Goal: Find specific page/section: Find specific page/section

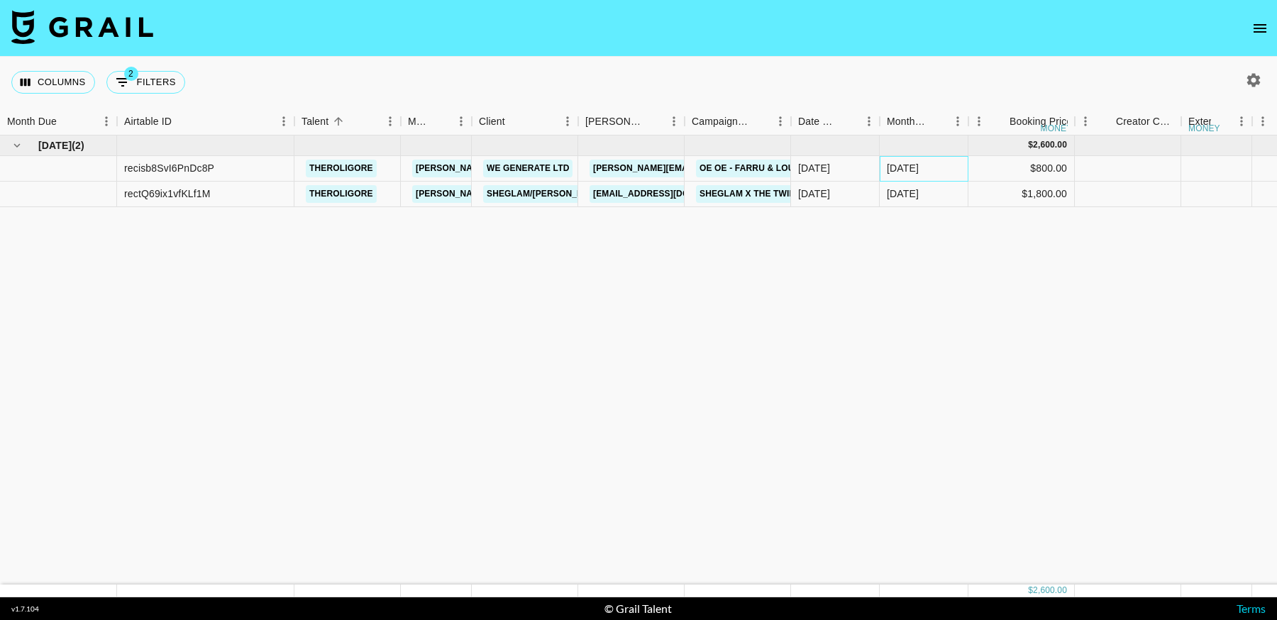
click at [916, 170] on div "Sep '25" at bounding box center [903, 168] width 32 height 14
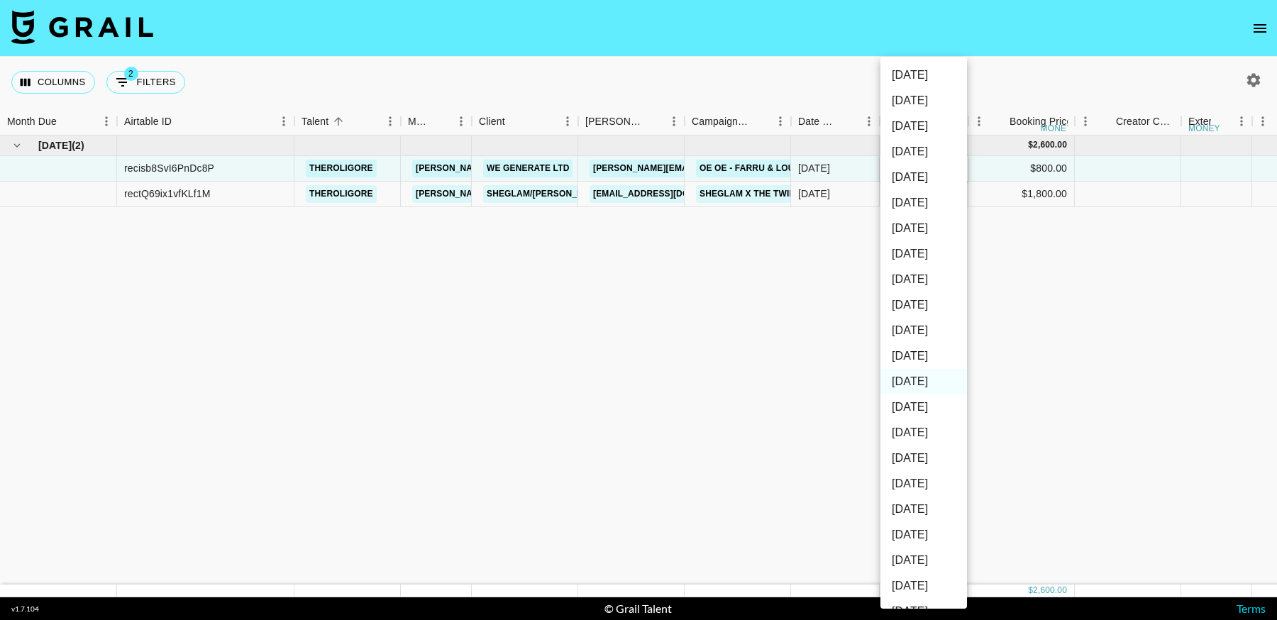
click at [922, 358] on li "Oct '25" at bounding box center [924, 356] width 87 height 26
type input "Oct '25"
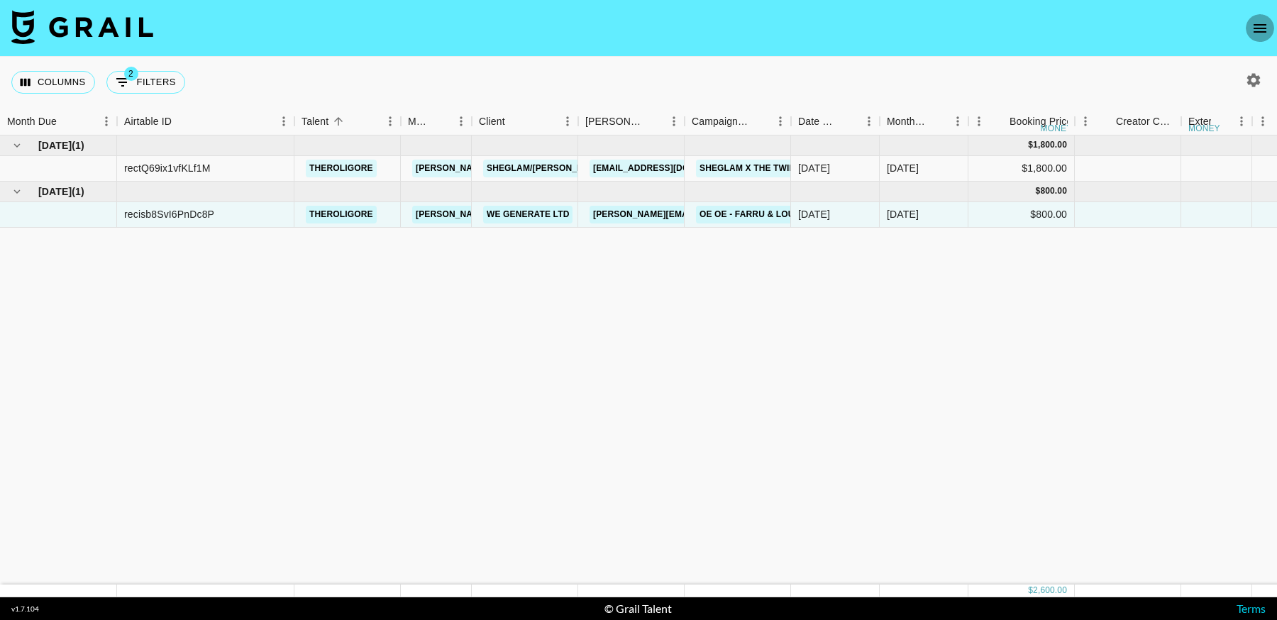
click at [1254, 26] on icon "open drawer" at bounding box center [1260, 28] width 17 height 17
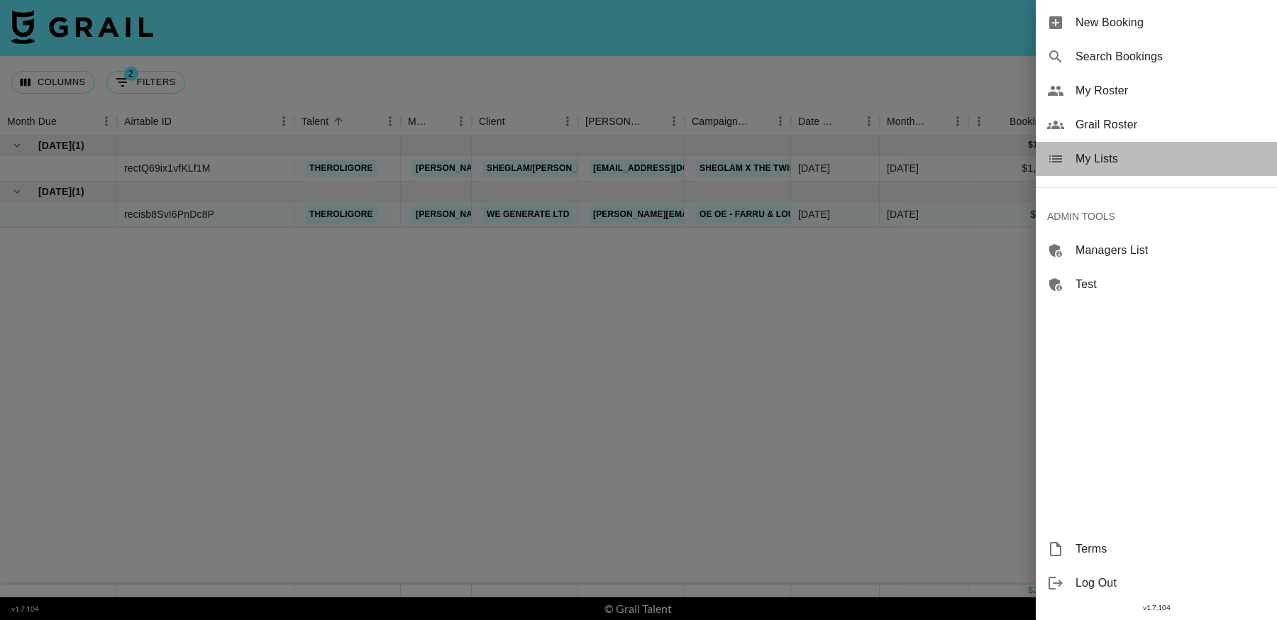
click at [1118, 158] on span "My Lists" at bounding box center [1171, 158] width 190 height 17
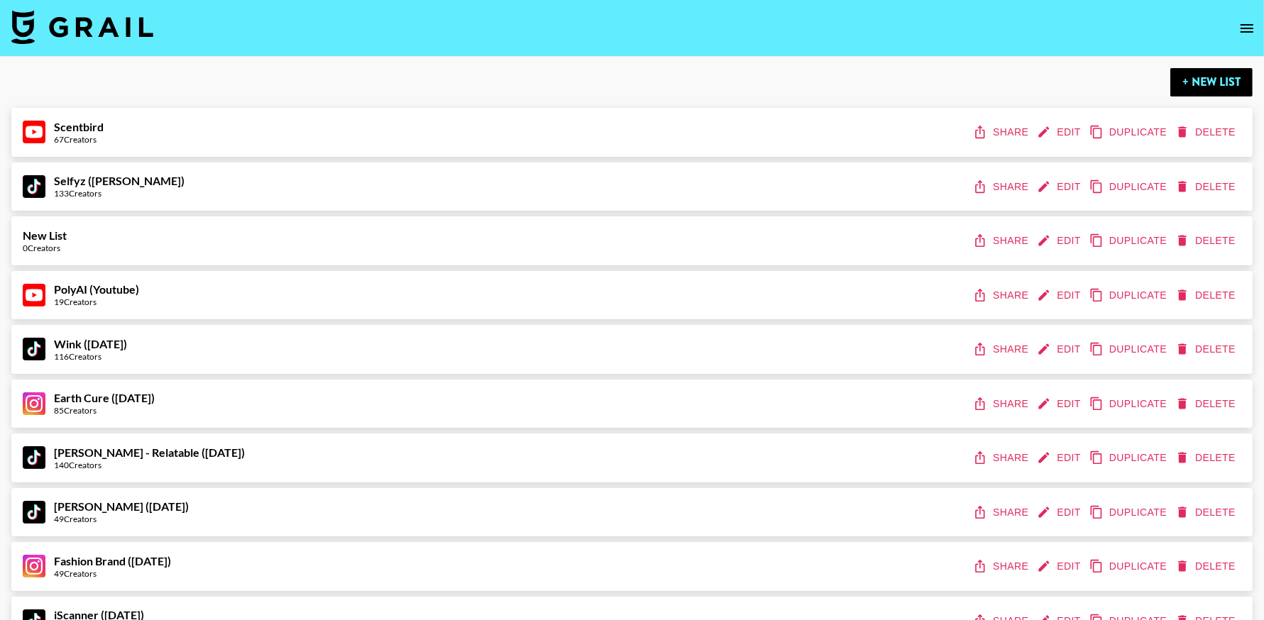
click at [1255, 23] on icon "open drawer" at bounding box center [1246, 28] width 17 height 17
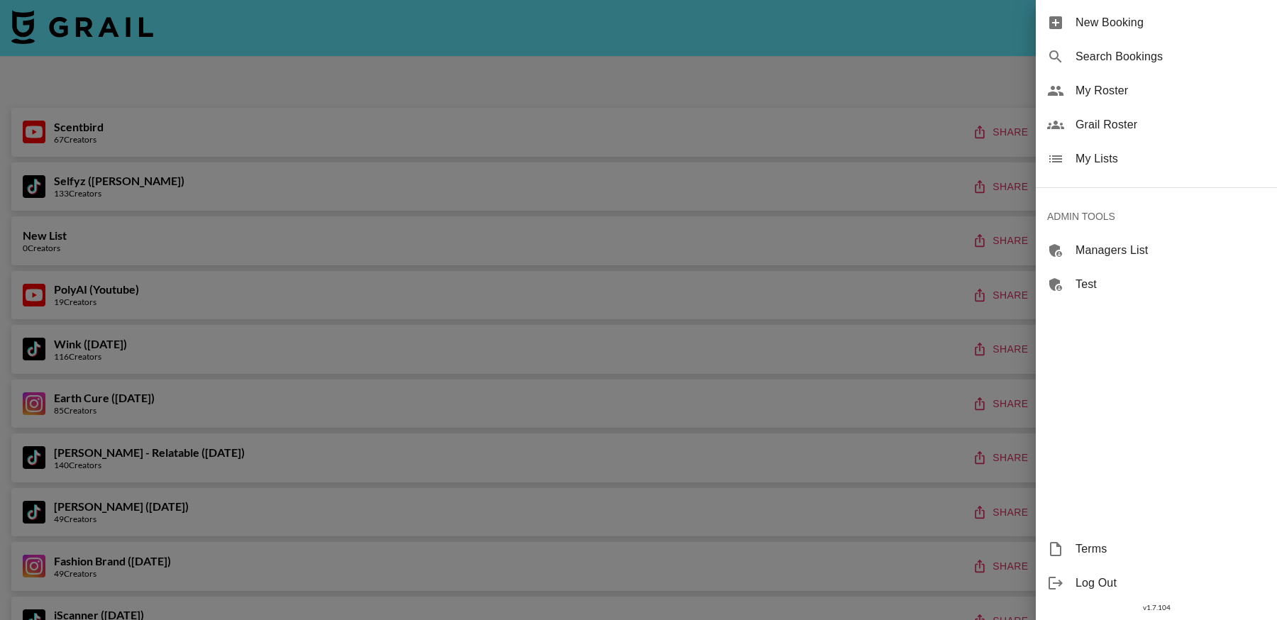
click at [1125, 128] on span "Grail Roster" at bounding box center [1171, 124] width 190 height 17
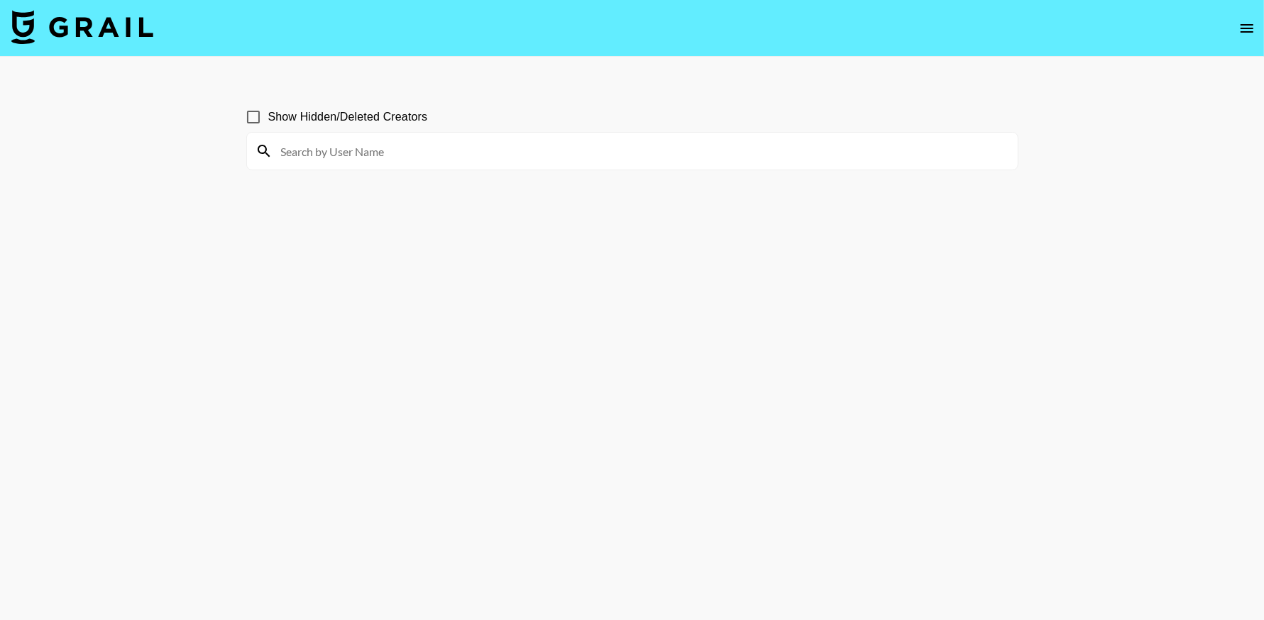
scroll to position [68, 0]
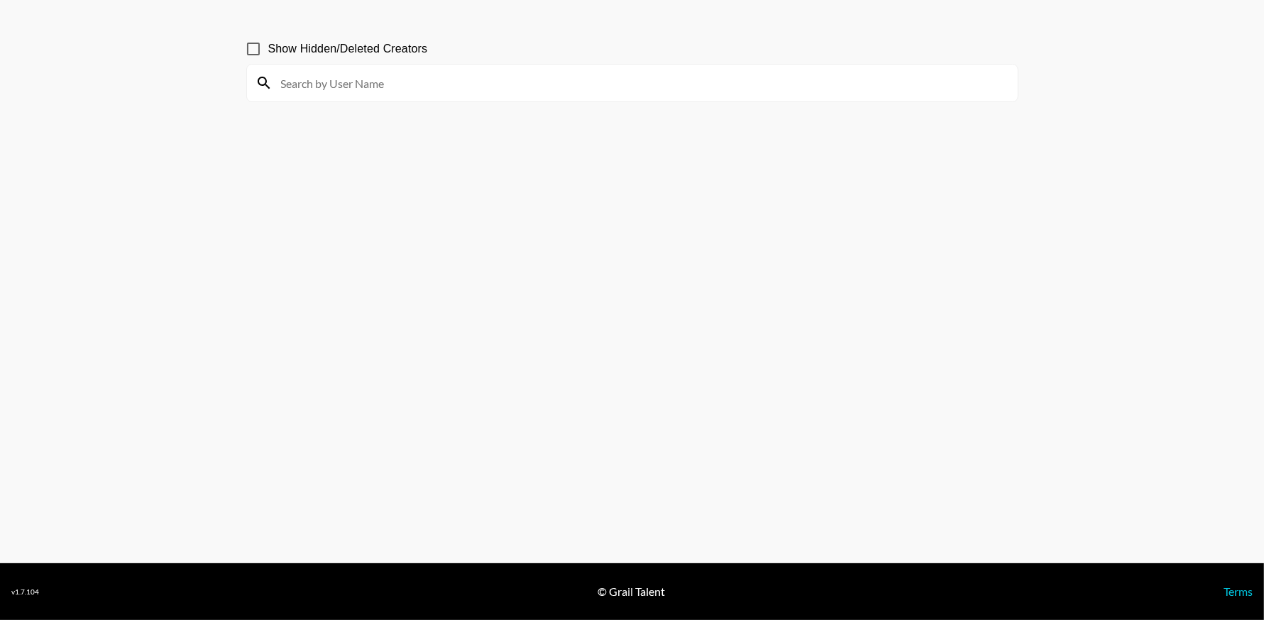
click at [381, 82] on input at bounding box center [640, 83] width 737 height 23
type input "RiskyReg"
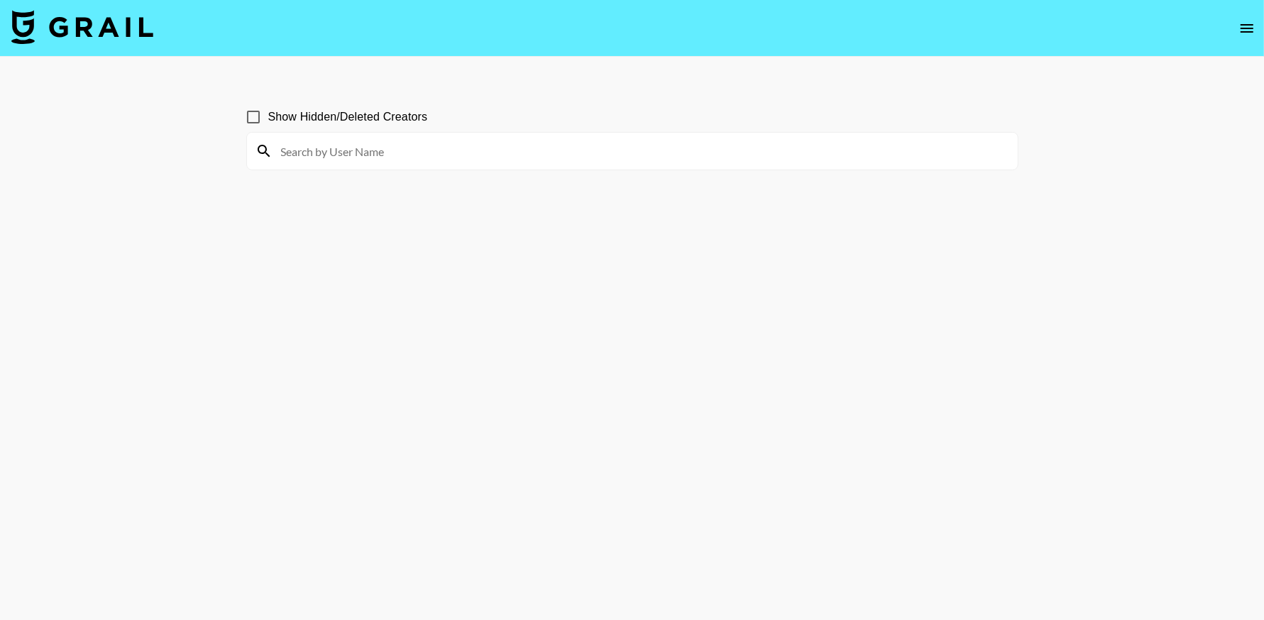
click at [417, 148] on input at bounding box center [640, 151] width 737 height 23
paste input "RiskyRegg"
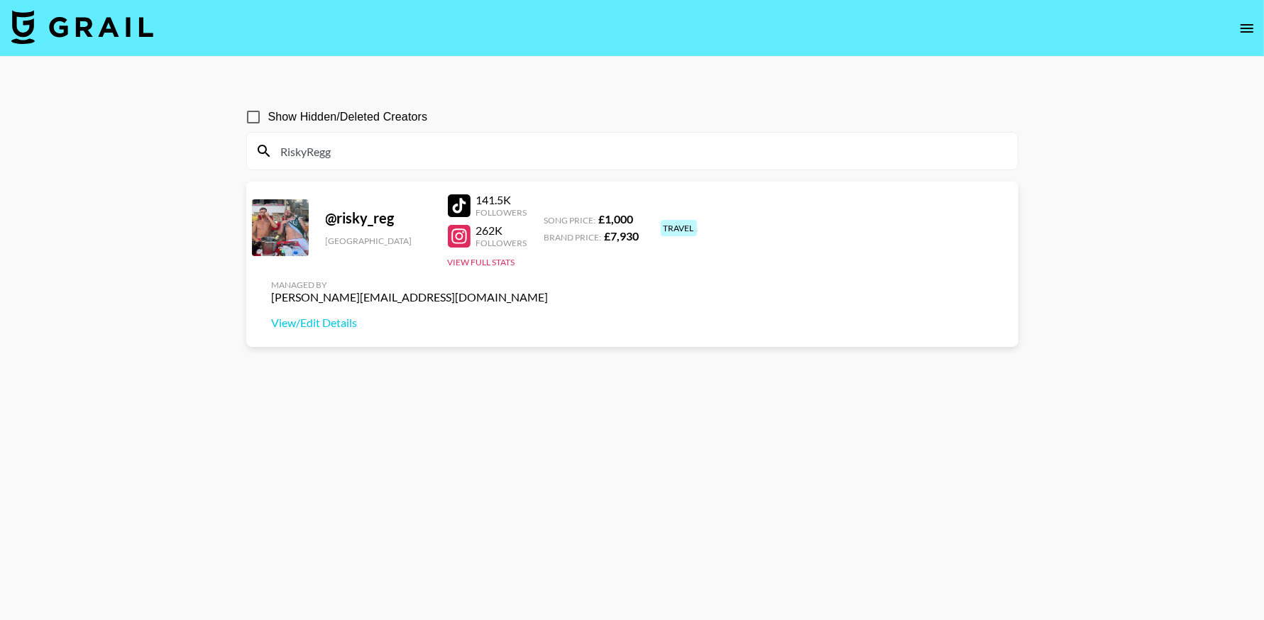
click at [349, 144] on input "RiskyRegg" at bounding box center [640, 151] width 737 height 23
click at [372, 149] on input "RiskyRegg" at bounding box center [640, 151] width 737 height 23
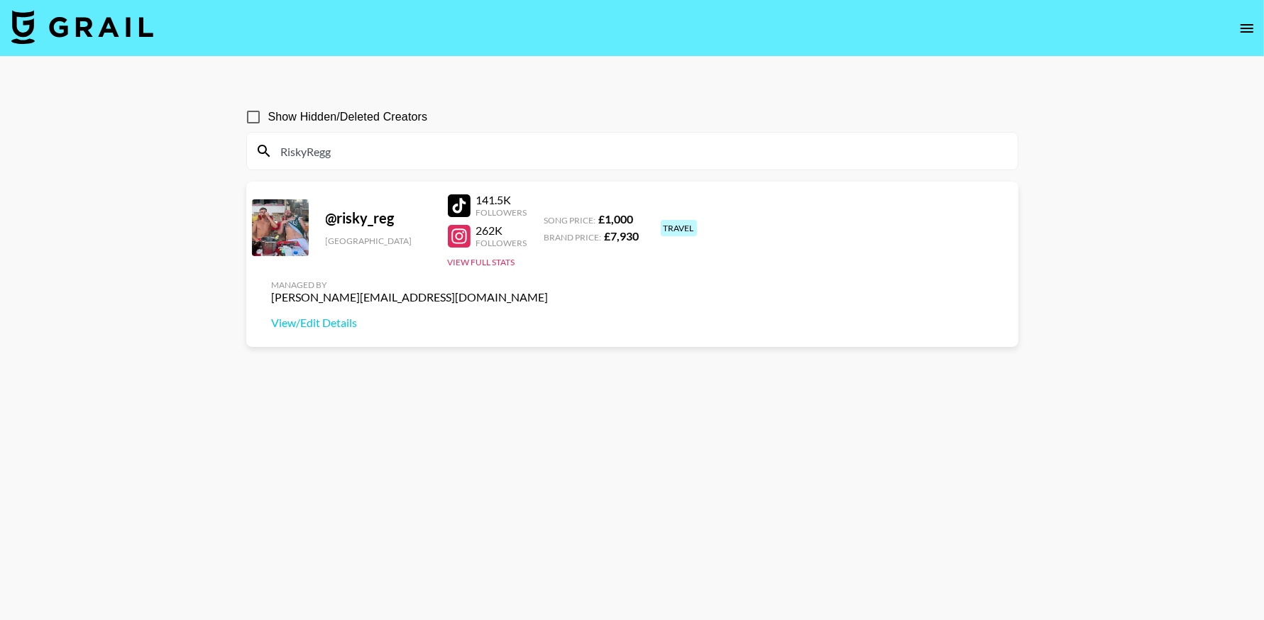
click at [372, 149] on input "RiskyRegg" at bounding box center [640, 151] width 737 height 23
click at [343, 148] on input "RiskyRegg" at bounding box center [640, 151] width 737 height 23
paste input "Hunnaxlib"
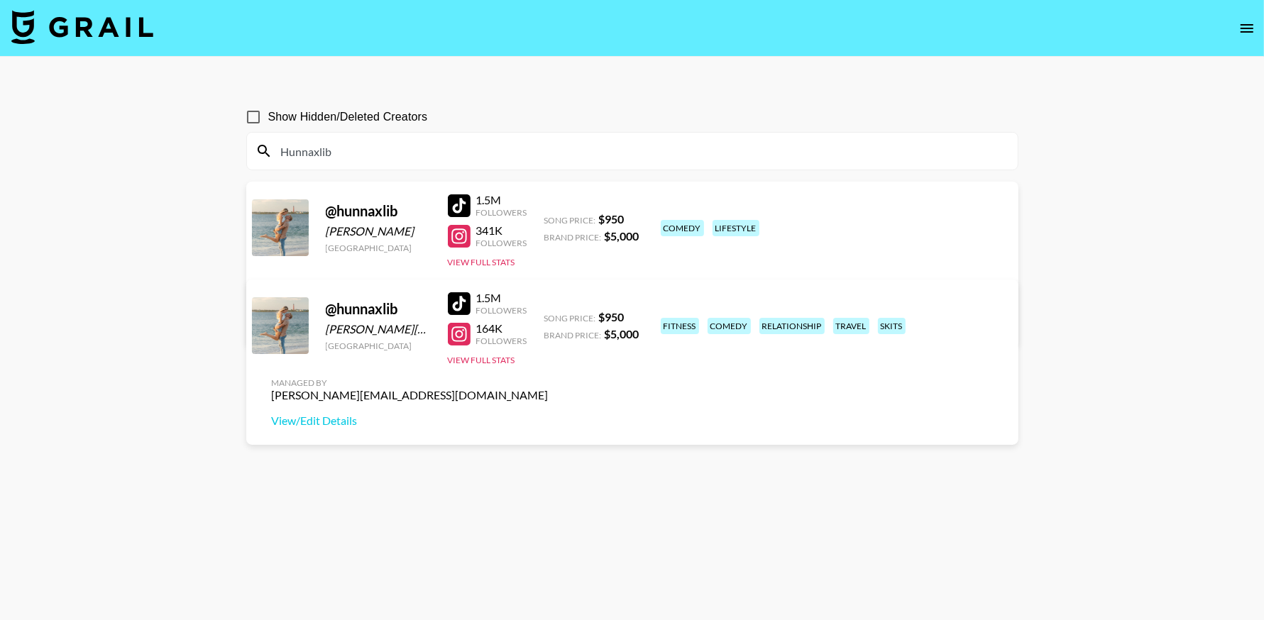
click at [360, 148] on input "Hunnaxlib" at bounding box center [640, 151] width 737 height 23
paste input "Doug Barnard"
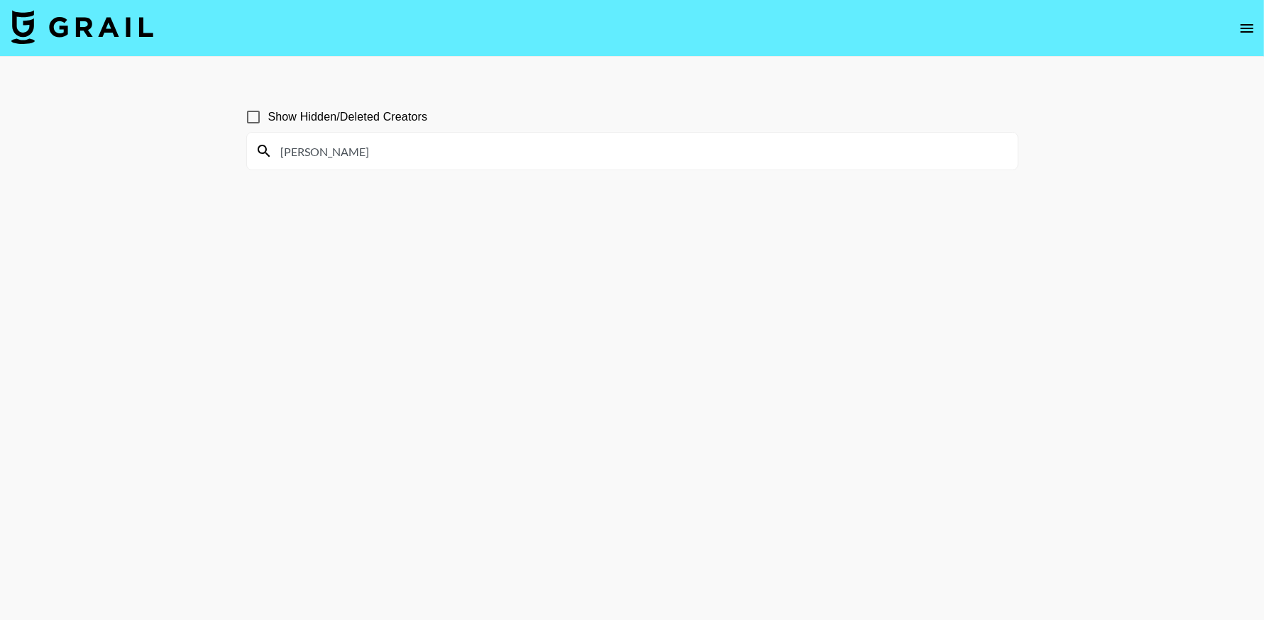
click at [358, 147] on input "Doug Barnard" at bounding box center [640, 151] width 737 height 23
click at [359, 147] on input "Doug Barnard" at bounding box center [640, 151] width 737 height 23
paste input "doug_barnard)"
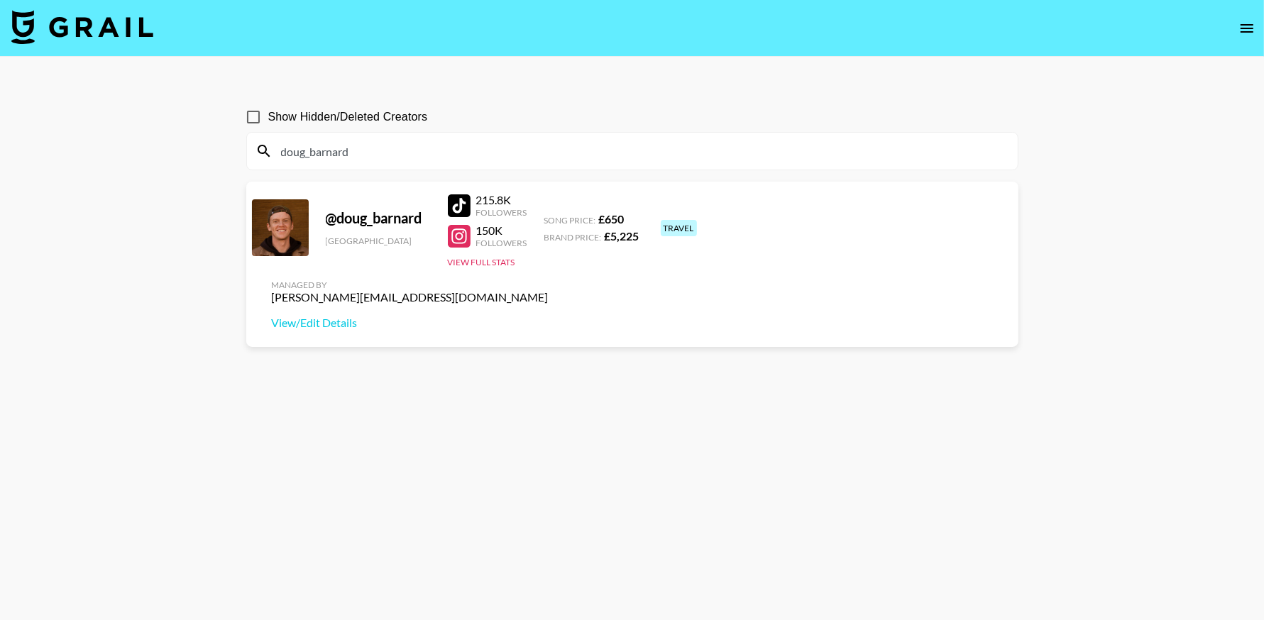
click at [359, 148] on input "doug_barnard" at bounding box center [640, 151] width 737 height 23
paste input "Michael Hickey"
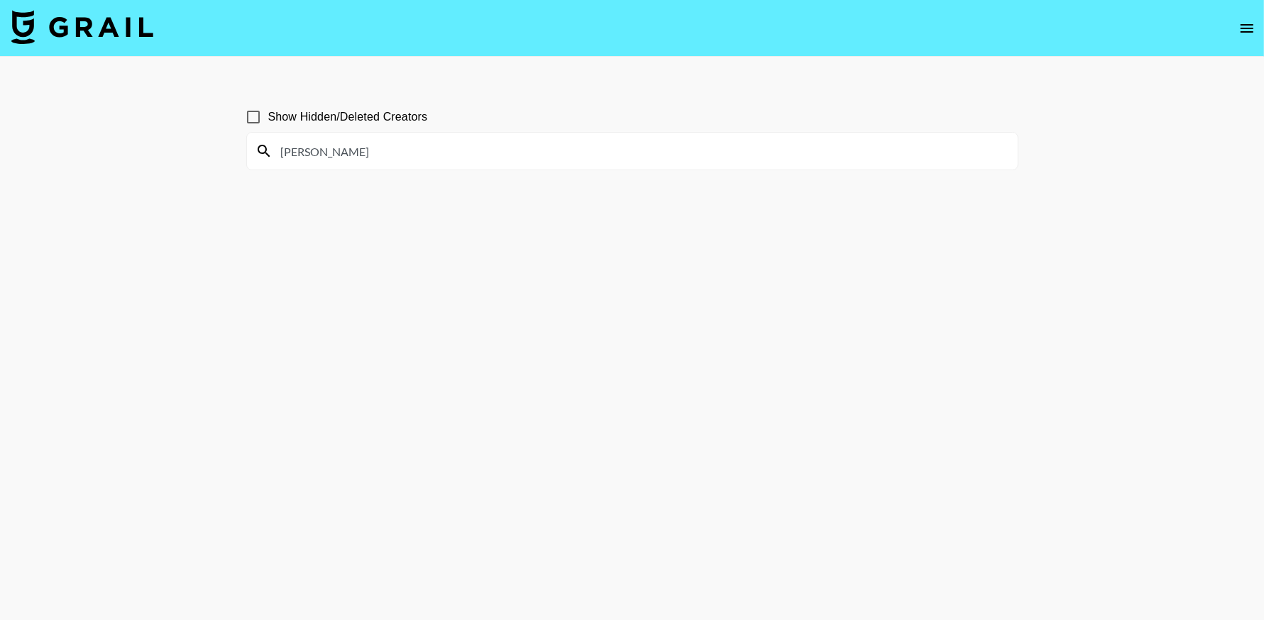
click at [404, 150] on input "Michael Hickey" at bounding box center [640, 151] width 737 height 23
click at [404, 148] on input "Michael Hickey" at bounding box center [640, 151] width 737 height 23
paste input "themichaelhickeyy"
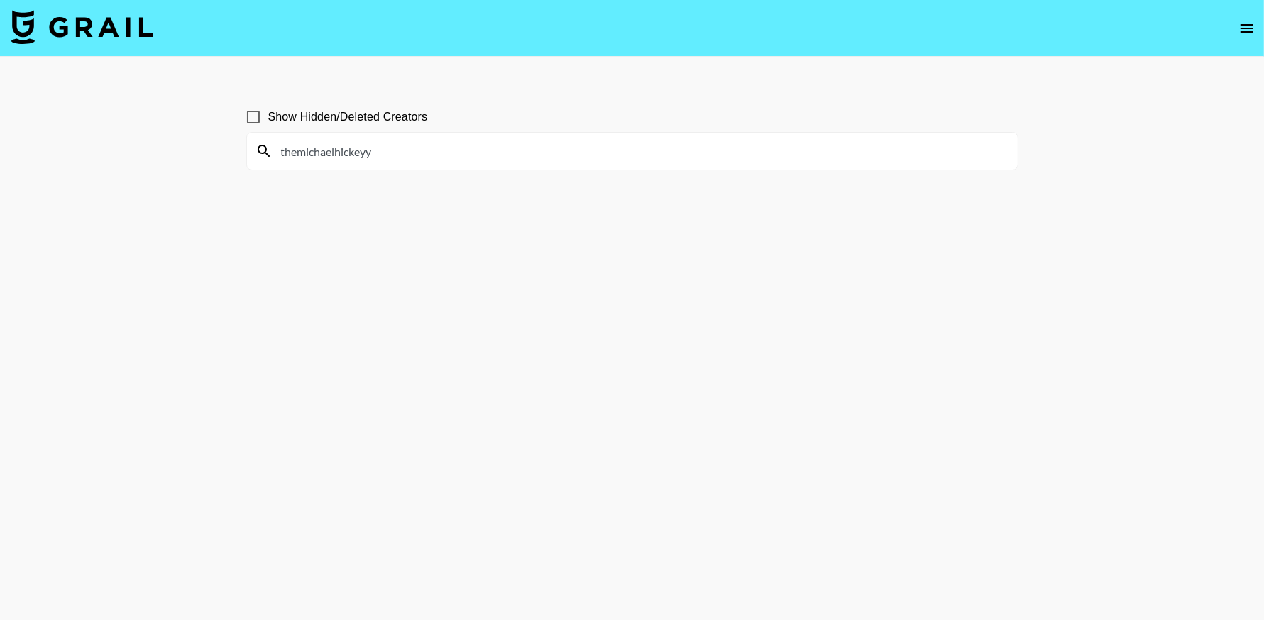
drag, startPoint x: 303, startPoint y: 153, endPoint x: 260, endPoint y: 152, distance: 42.6
click at [261, 152] on div "themichaelhickeyy" at bounding box center [632, 151] width 771 height 37
drag, startPoint x: 338, startPoint y: 154, endPoint x: 236, endPoint y: 151, distance: 102.9
click at [236, 151] on div "Show Hidden/Deleted Creators themichaelhickeyy" at bounding box center [632, 344] width 795 height 507
click at [379, 145] on input "hickeyy" at bounding box center [640, 151] width 737 height 23
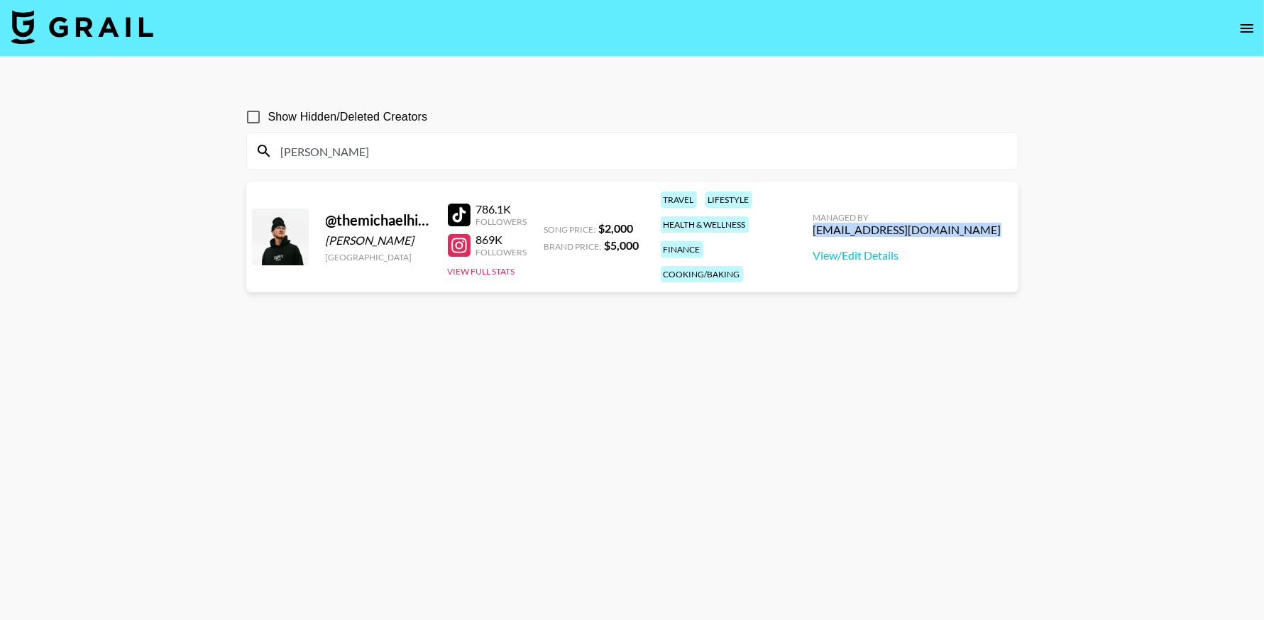
drag, startPoint x: 984, startPoint y: 219, endPoint x: 856, endPoint y: 221, distance: 128.5
click at [853, 217] on div "Managed By klen.toledo@grail-talent.com View/Edit Details" at bounding box center [907, 237] width 211 height 73
copy div "klen.toledo@grail-talent.com"
click at [484, 155] on input "hickey" at bounding box center [640, 151] width 737 height 23
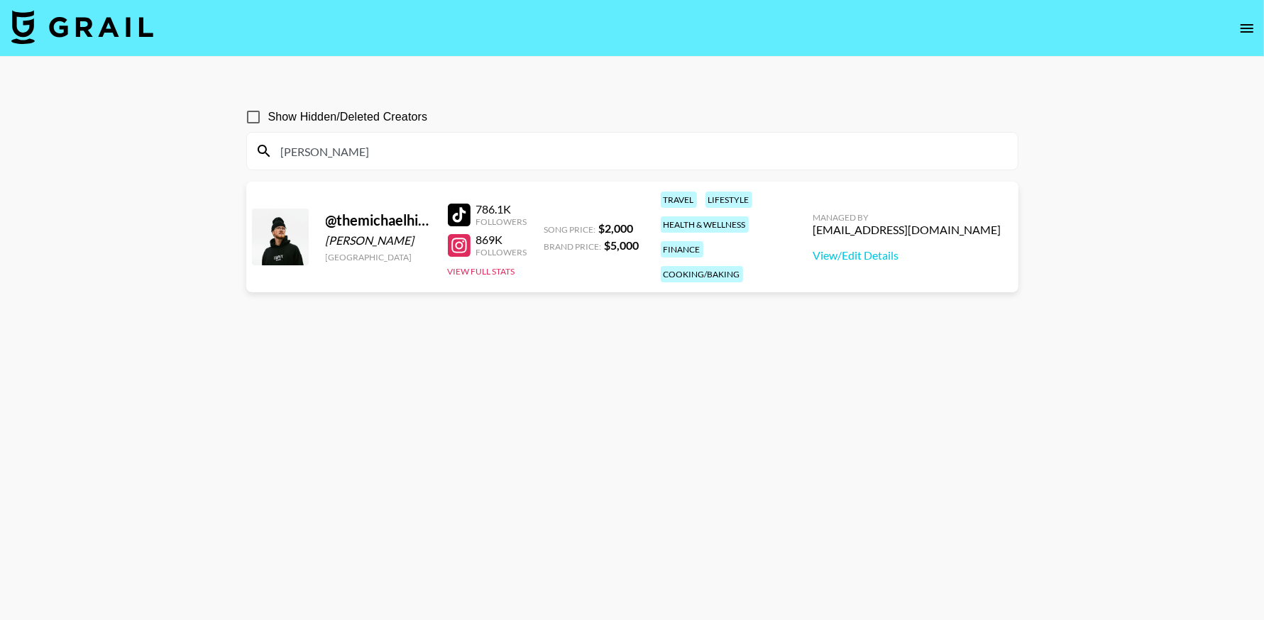
click at [484, 155] on input "hickey" at bounding box center [640, 151] width 737 height 23
paste input "CreatedTech"
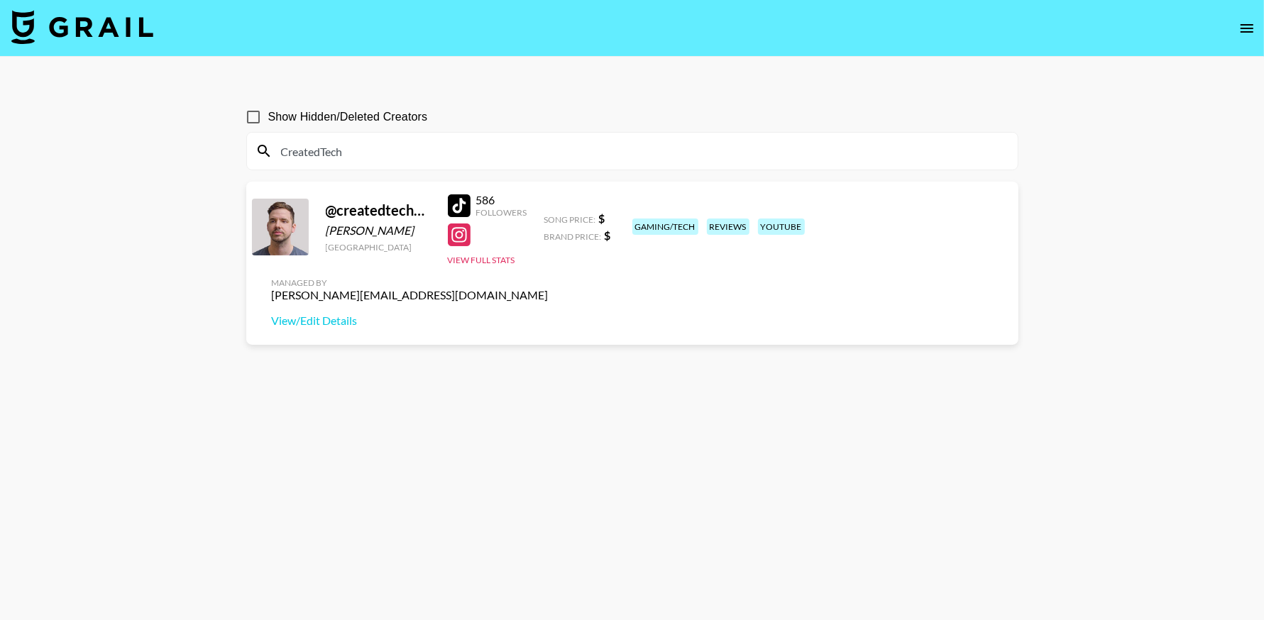
click at [394, 145] on input "CreatedTech" at bounding box center [640, 151] width 737 height 23
click at [395, 144] on input "CreatedTech" at bounding box center [640, 151] width 737 height 23
paste input "flyingthenest"
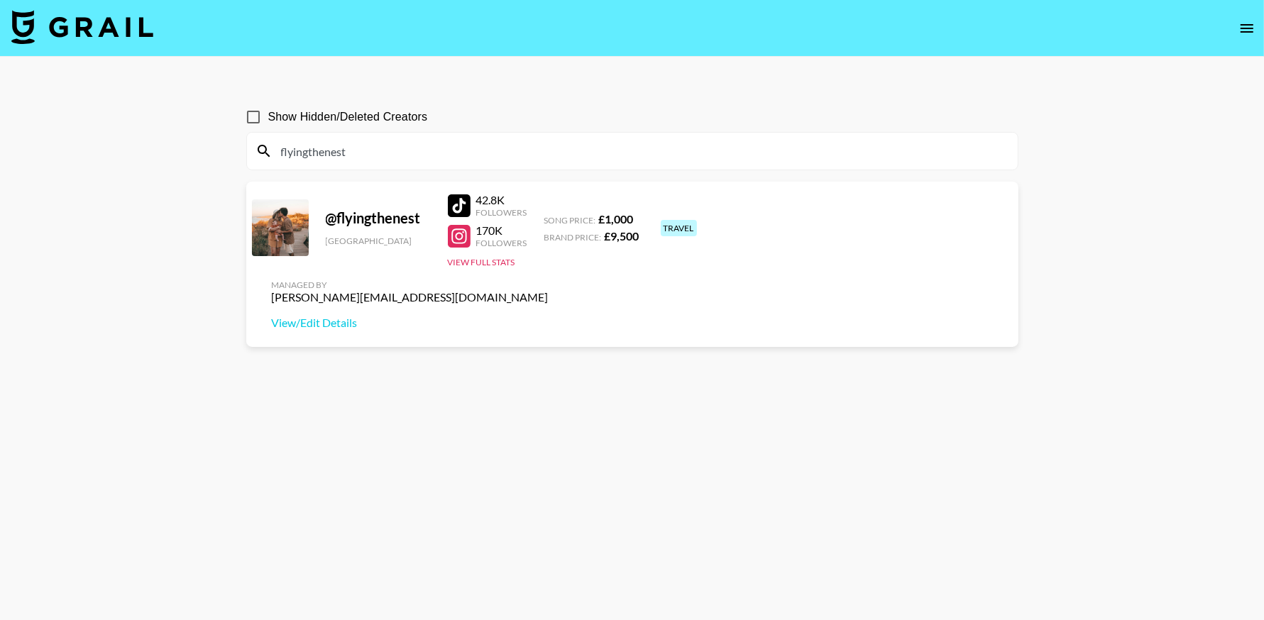
click at [413, 156] on input "flyingthenest" at bounding box center [640, 151] width 737 height 23
paste input "JEORELLA"
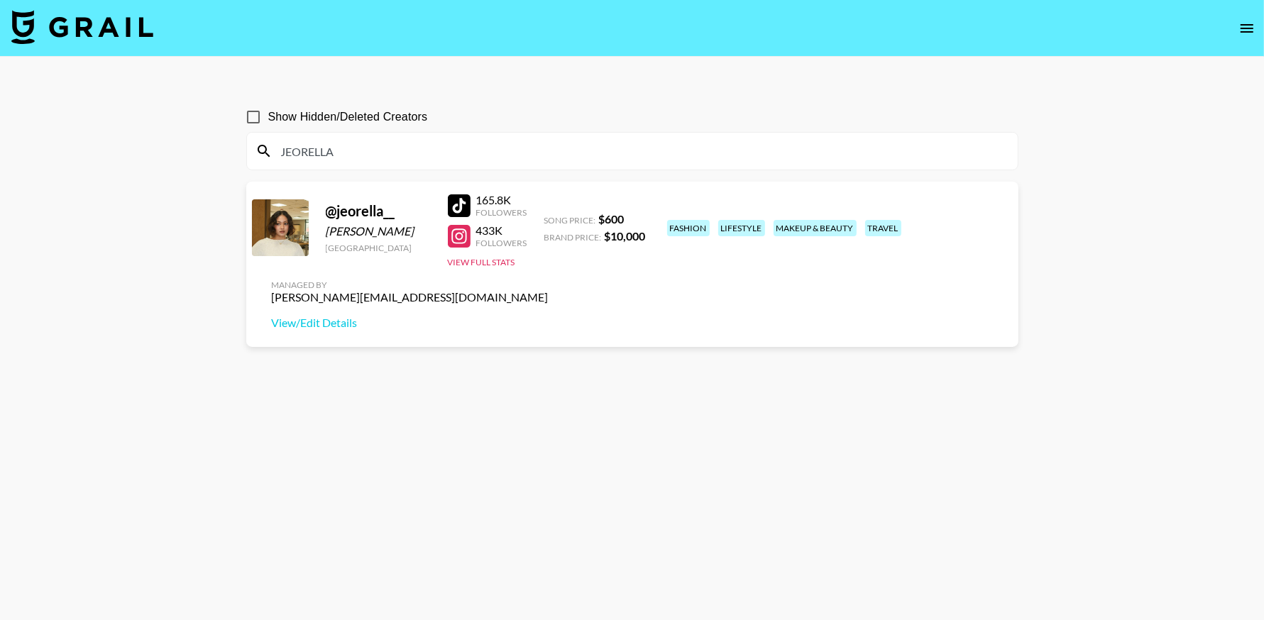
type input "JEORELLA"
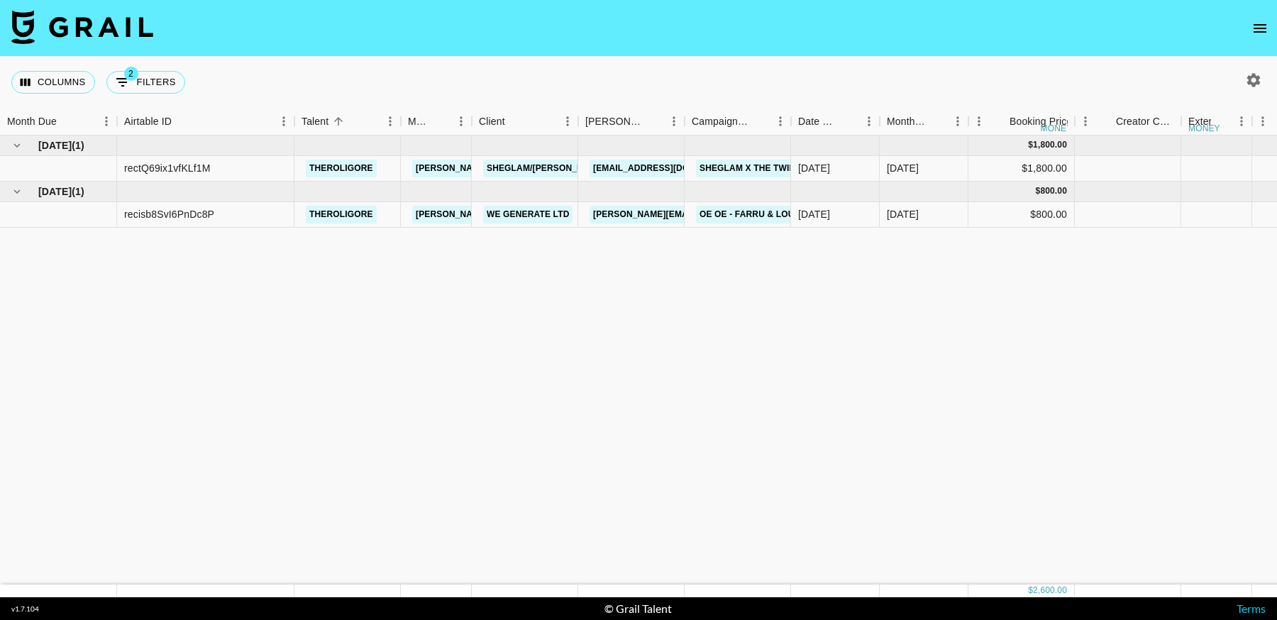
click at [1255, 28] on icon "open drawer" at bounding box center [1260, 28] width 13 height 9
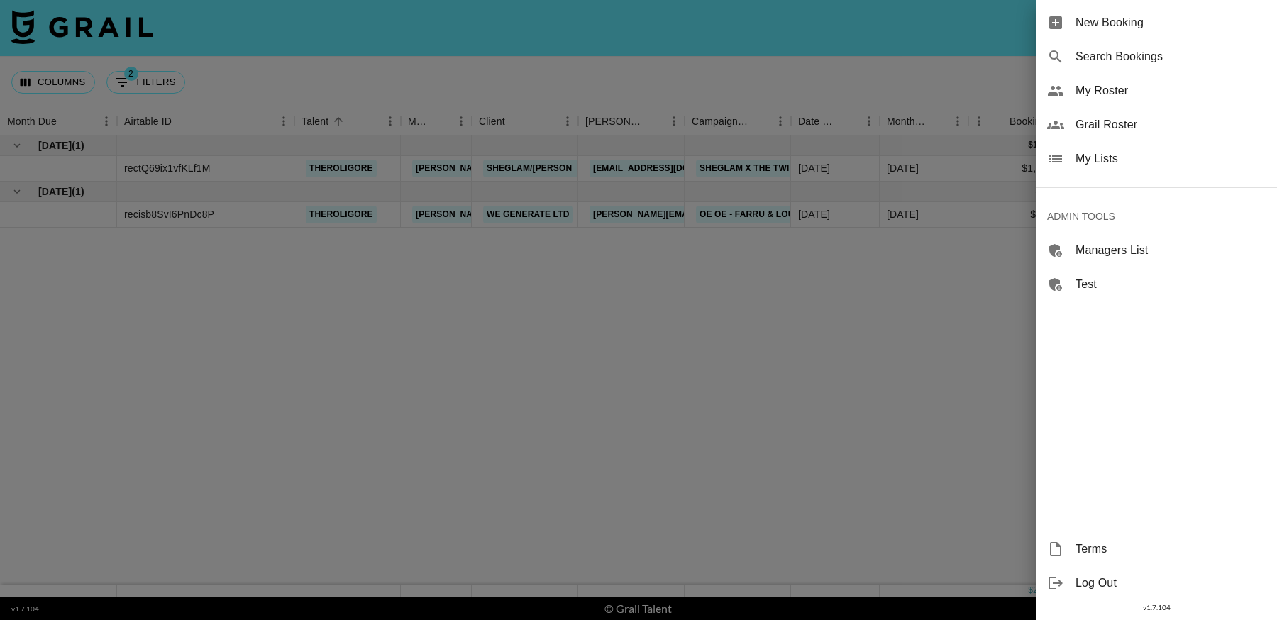
click at [1157, 122] on span "Grail Roster" at bounding box center [1171, 124] width 190 height 17
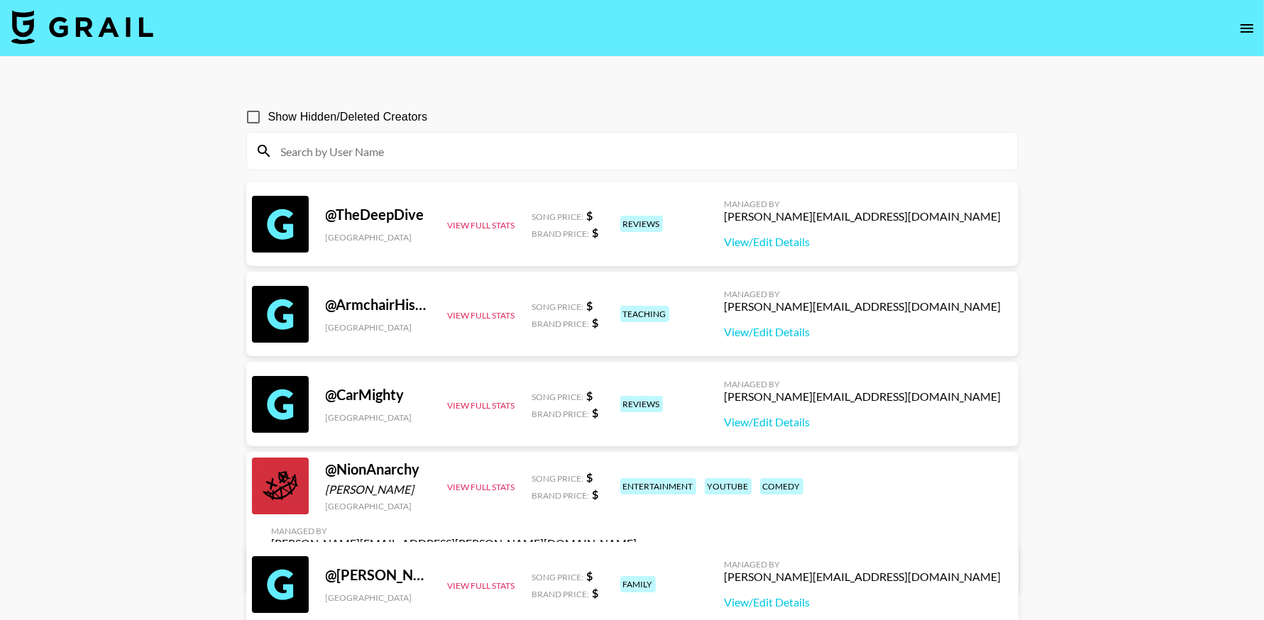
click at [453, 153] on input at bounding box center [640, 151] width 737 height 23
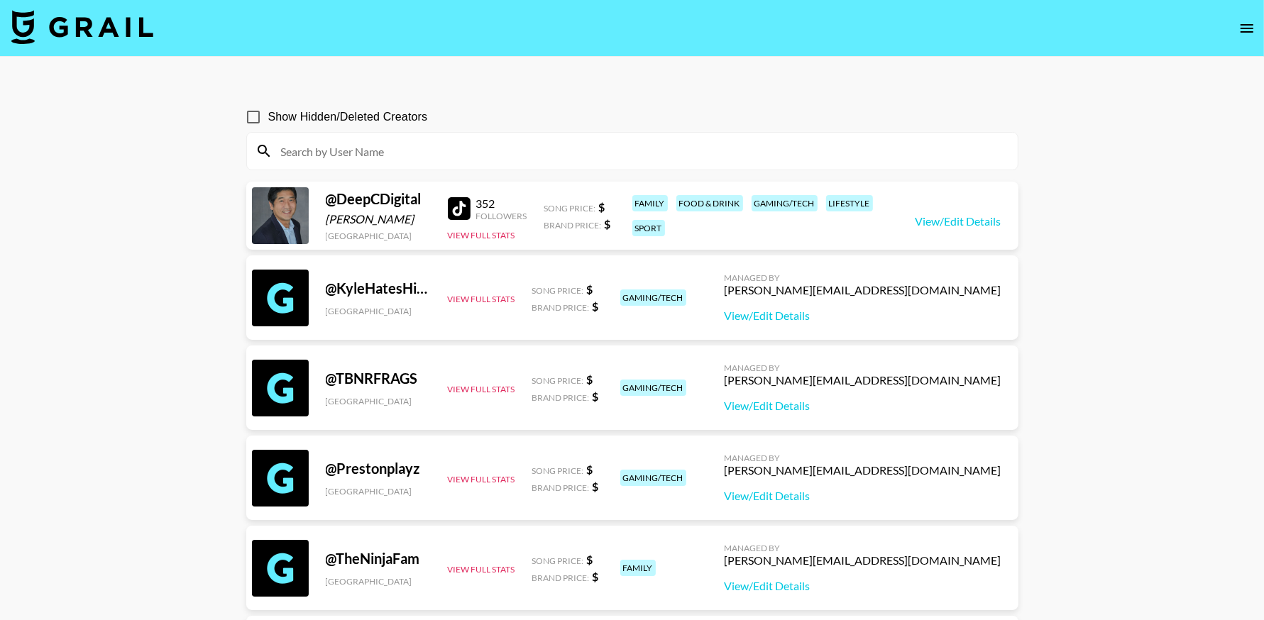
paste input "Hickey"
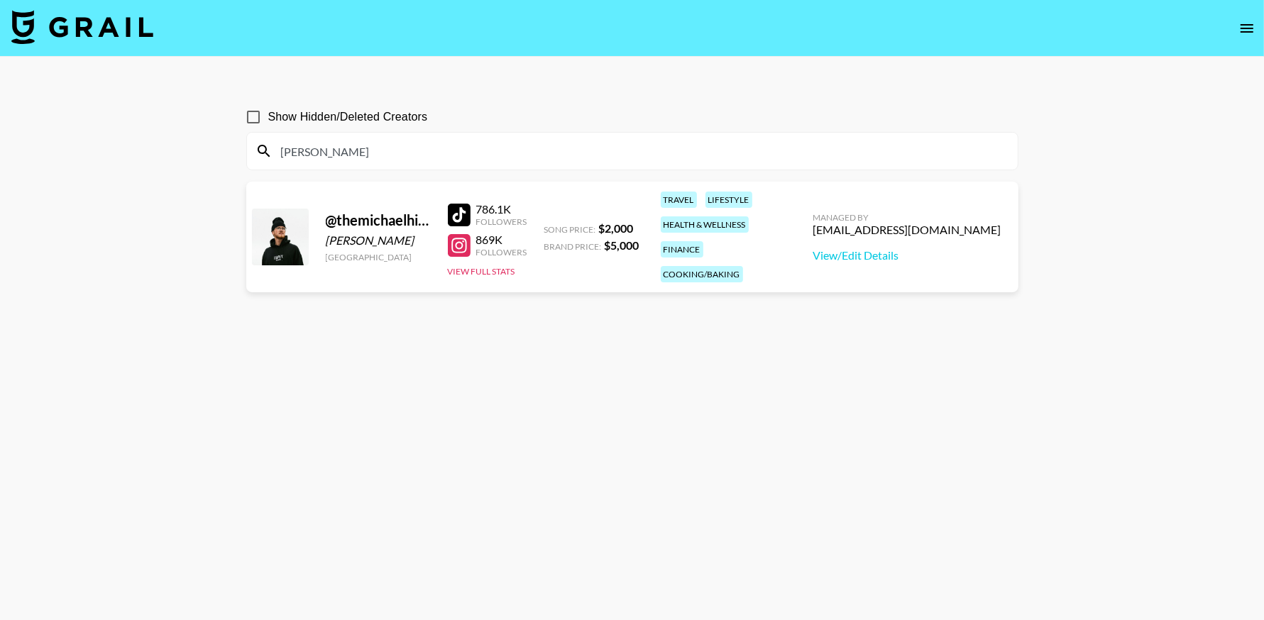
type input "Hickey"
